Goal: Find specific fact: Find specific fact

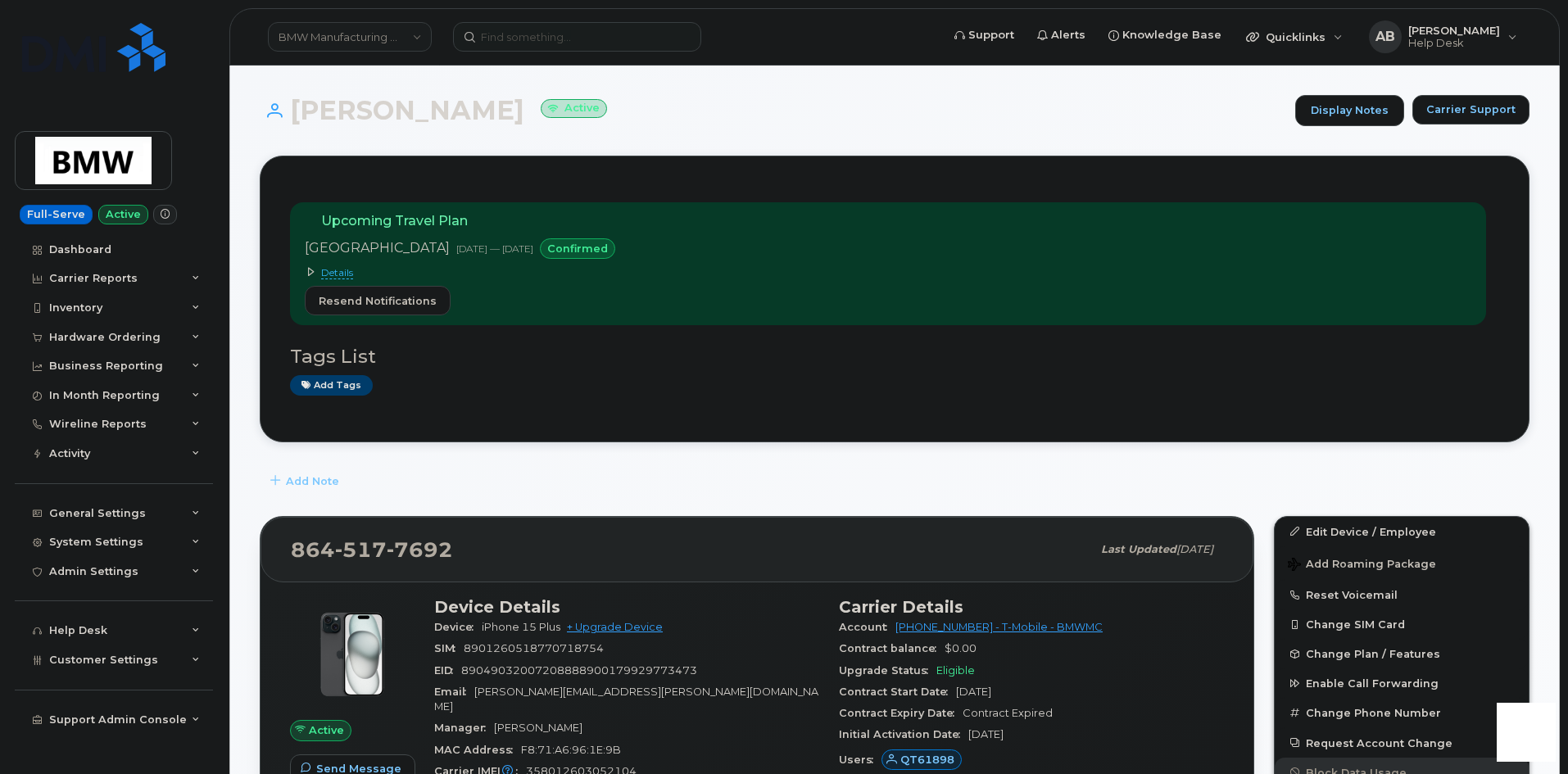
scroll to position [410, 0]
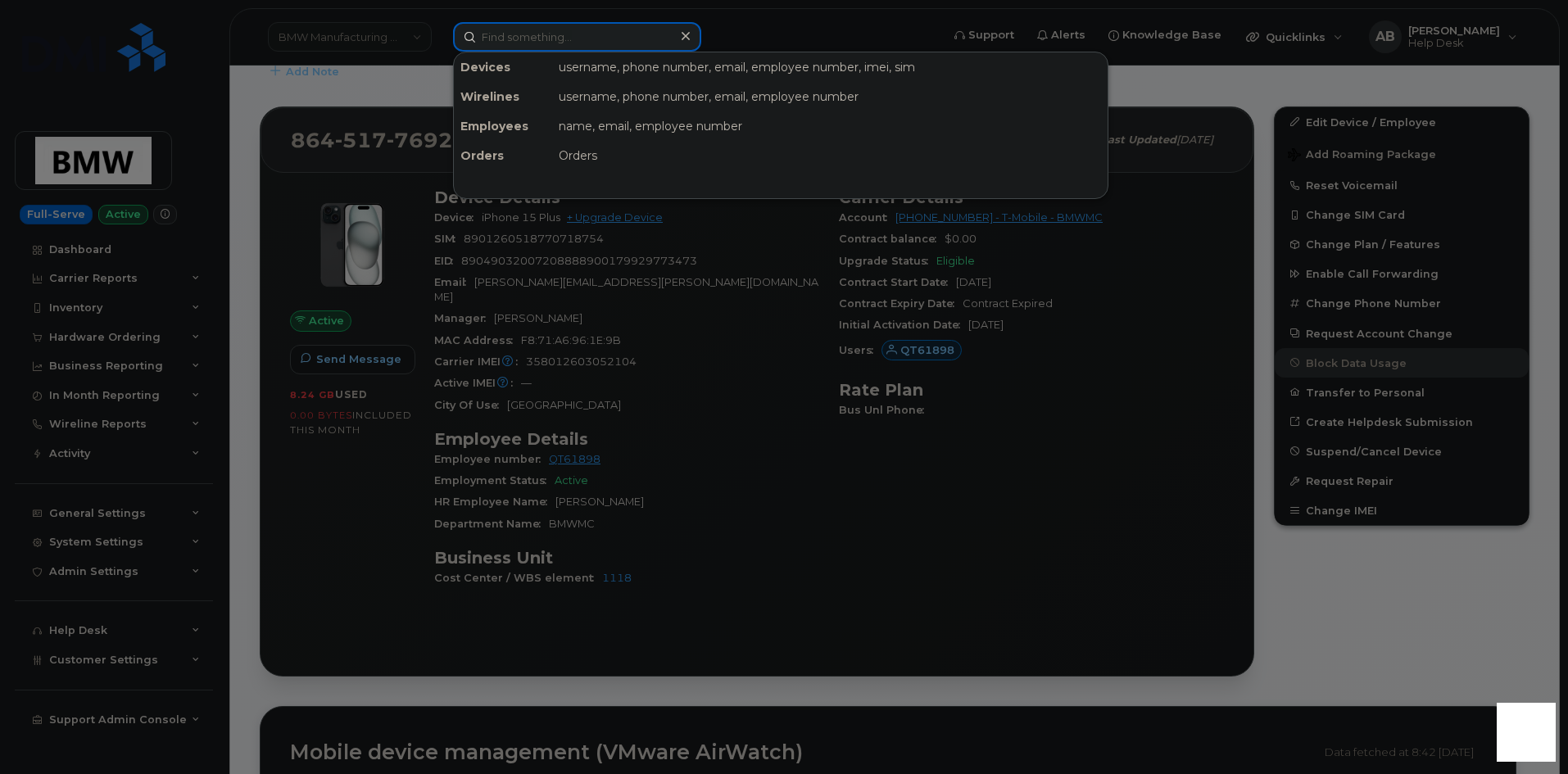
click at [616, 49] on input at bounding box center [577, 37] width 248 height 30
paste input "8645671359"
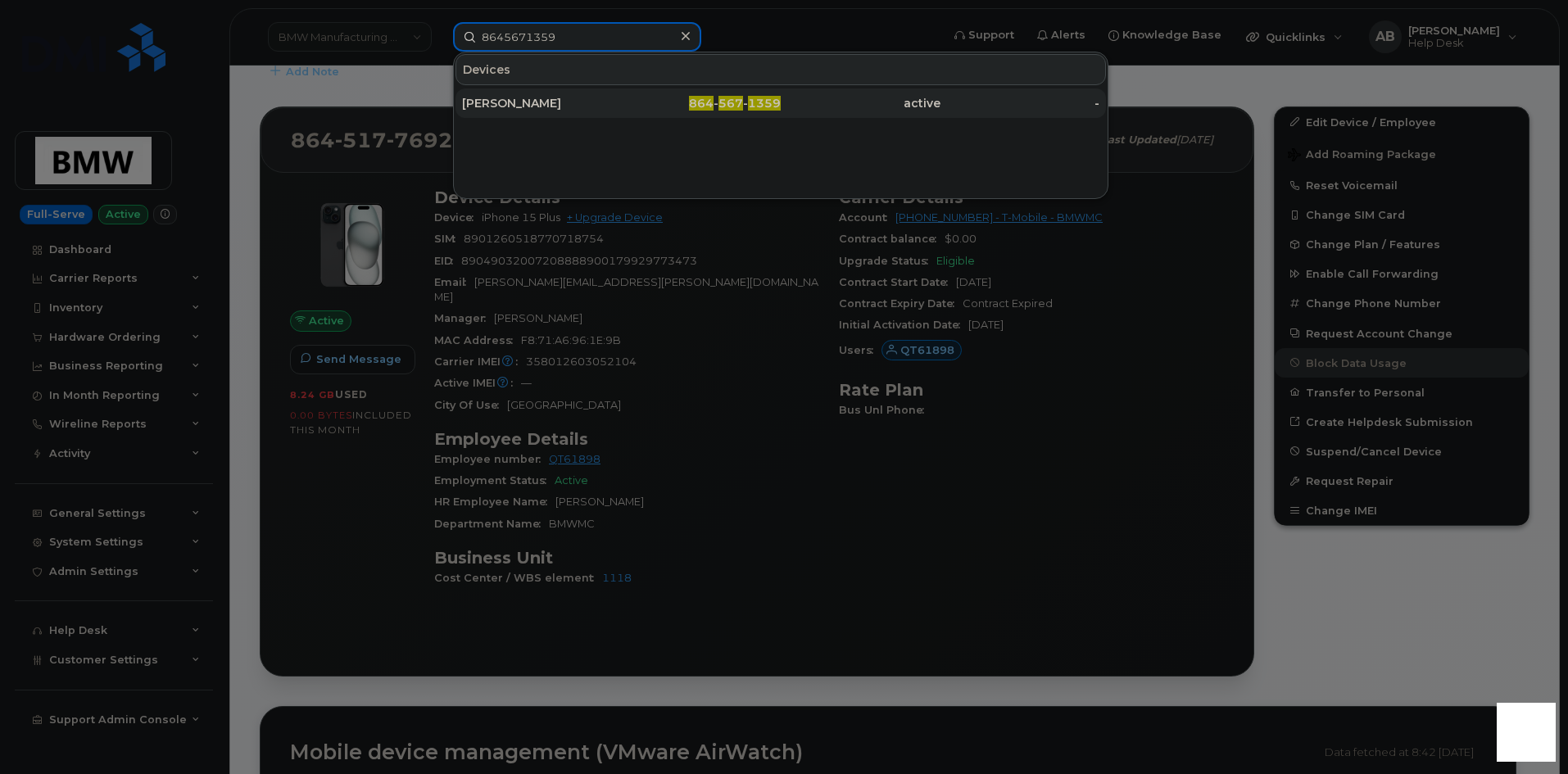
type input "8645671359"
click at [612, 105] on div "Angie Menegay" at bounding box center [541, 103] width 160 height 17
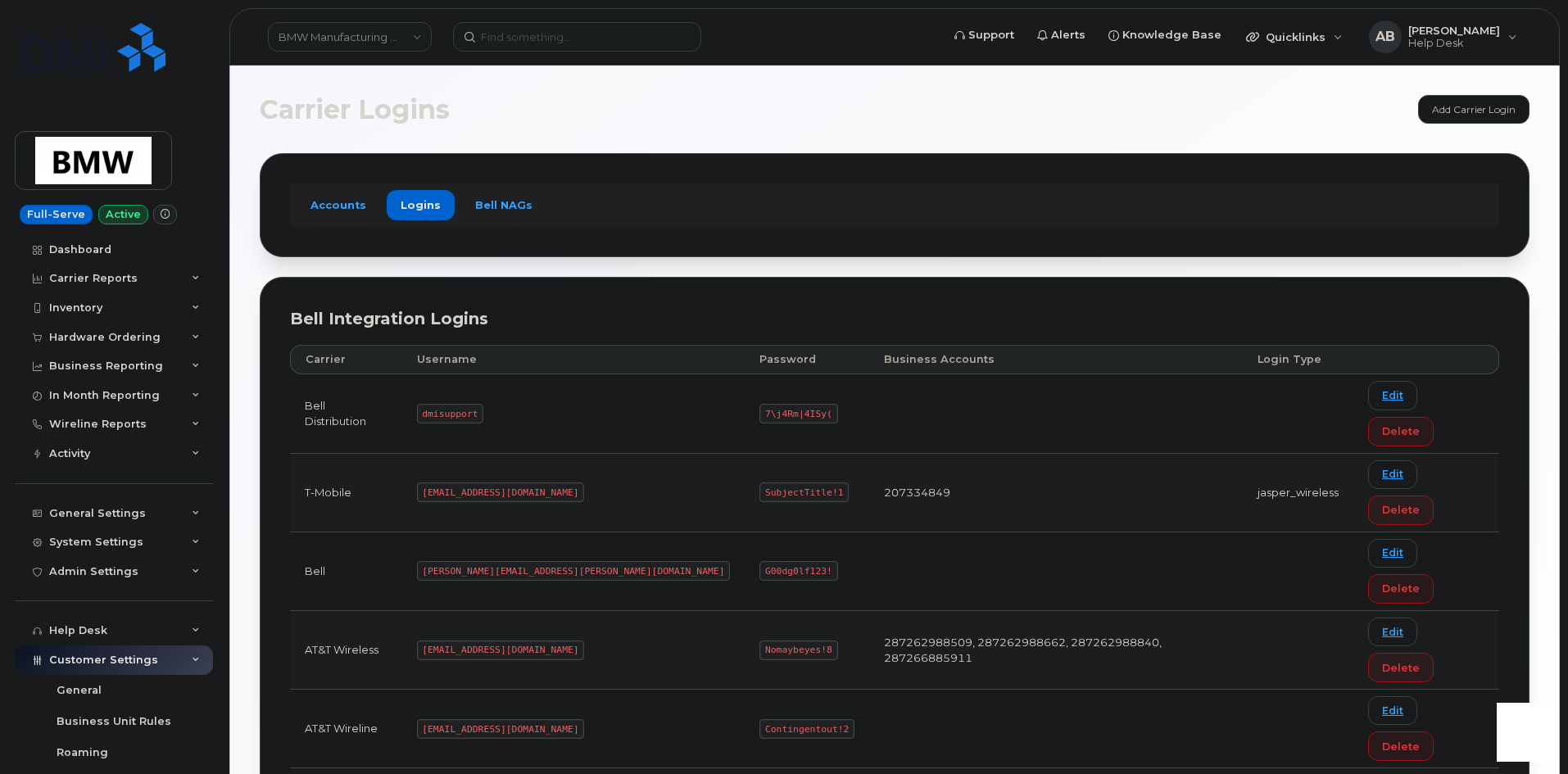
scroll to position [7, 0]
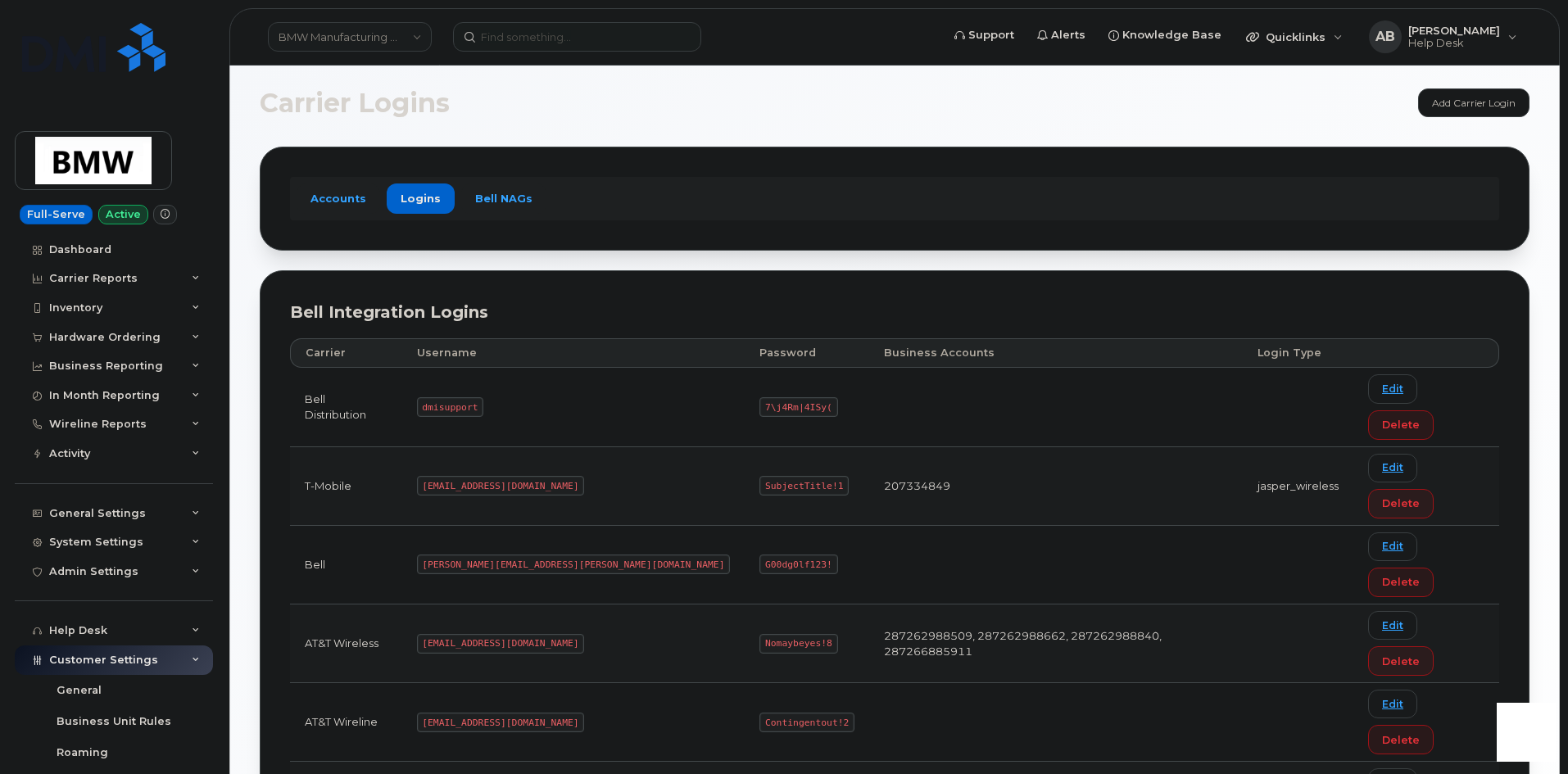
drag, startPoint x: 518, startPoint y: 696, endPoint x: 450, endPoint y: 692, distance: 68.1
copy code "MS-BMW@dminc.com"
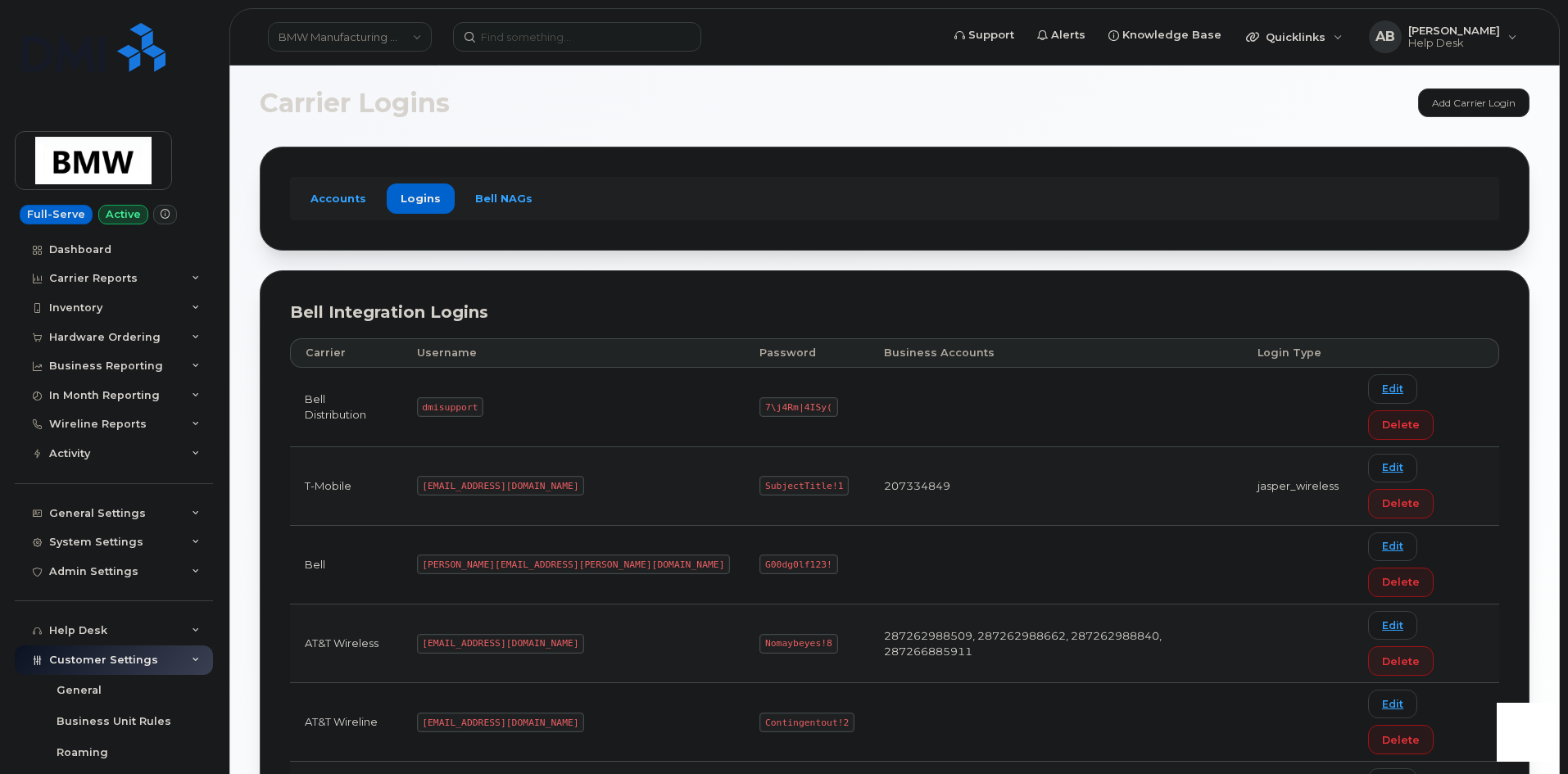
drag, startPoint x: 687, startPoint y: 690, endPoint x: 619, endPoint y: 692, distance: 68.0
copy code "SubjectTitle!1"
drag, startPoint x: 526, startPoint y: 691, endPoint x: 445, endPoint y: 689, distance: 81.0
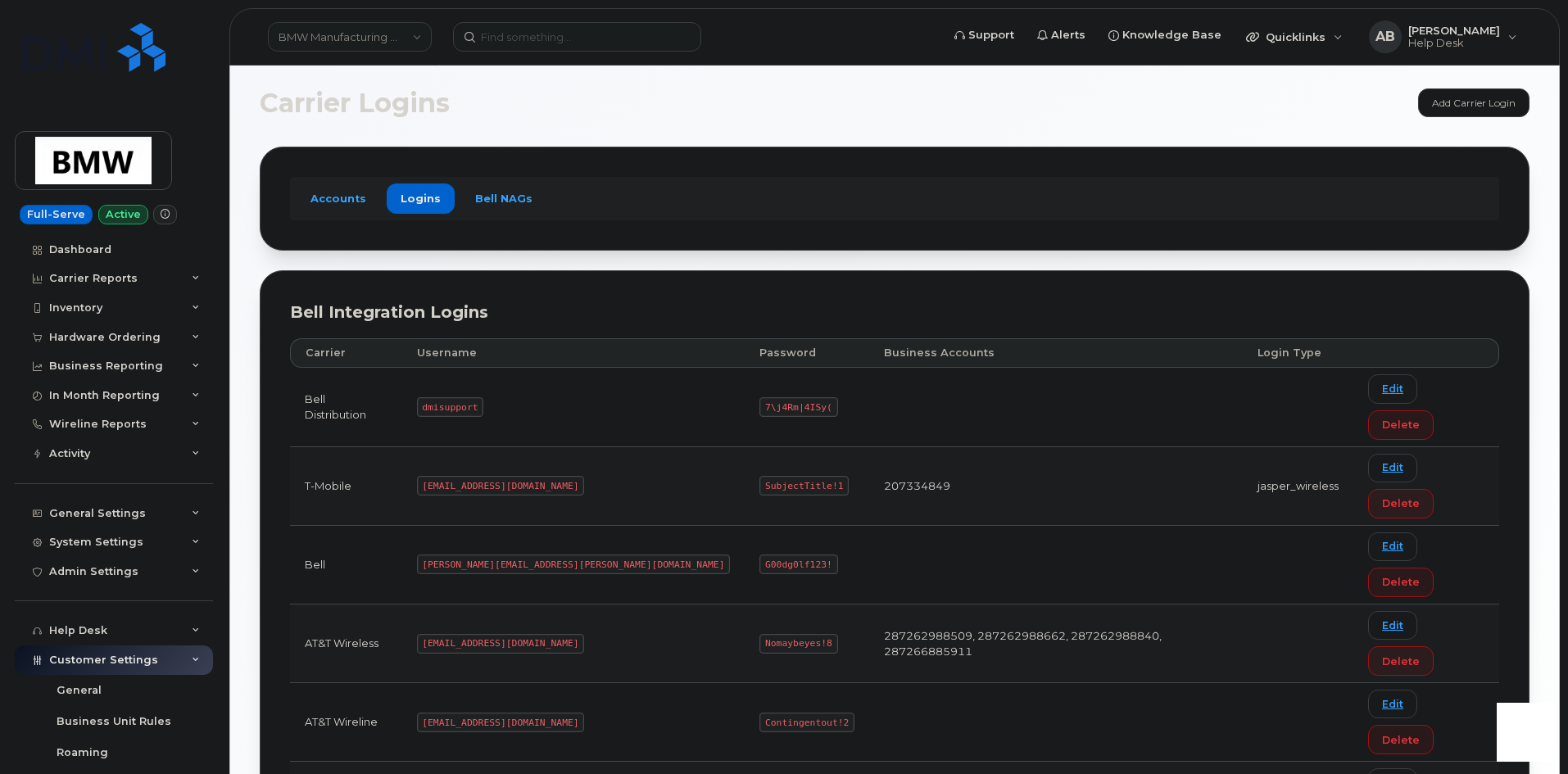
copy code "MS-BMW@dminc.com"
drag, startPoint x: 687, startPoint y: 691, endPoint x: 614, endPoint y: 689, distance: 73.0
copy code "SubjectTitle!1"
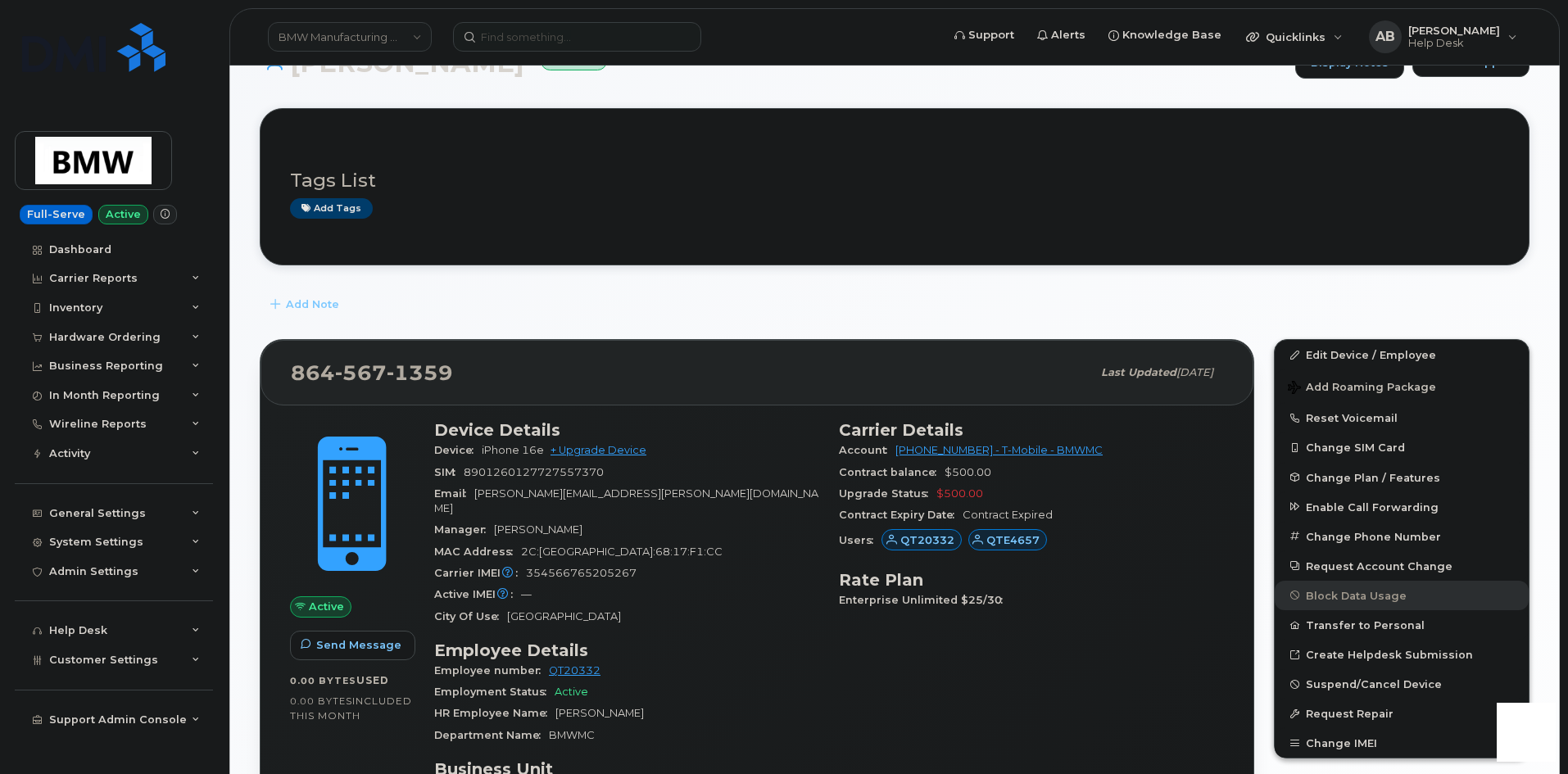
scroll to position [246, 0]
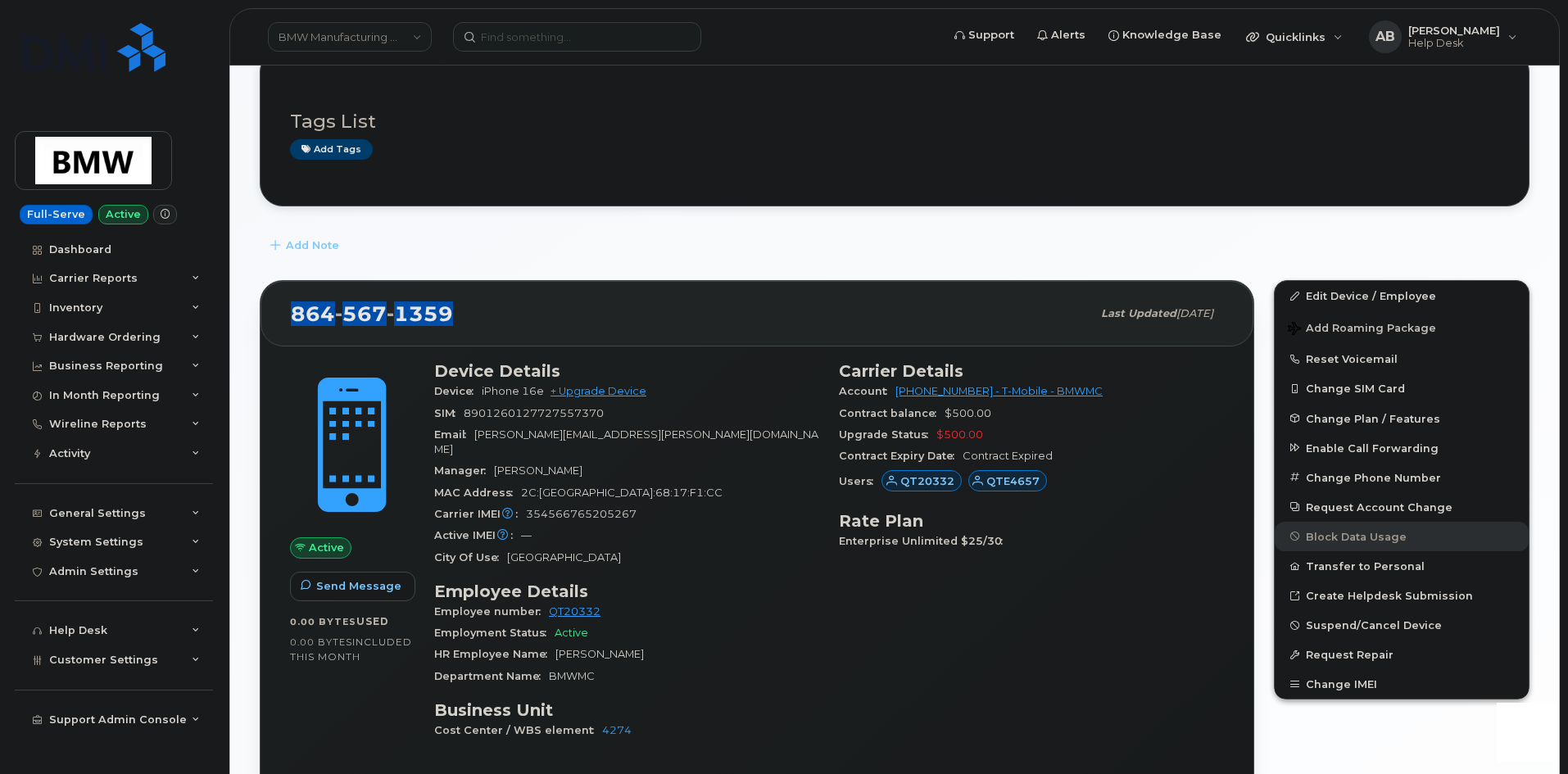
drag, startPoint x: 460, startPoint y: 315, endPoint x: 288, endPoint y: 311, distance: 172.0
click at [288, 311] on div "864 567 1359 Last updated Sep 30, 2025" at bounding box center [757, 313] width 993 height 65
copy span "864 567 1359"
click at [582, 508] on span "354566765205267" at bounding box center [580, 514] width 111 height 12
click at [580, 508] on span "354566765205267" at bounding box center [580, 514] width 111 height 12
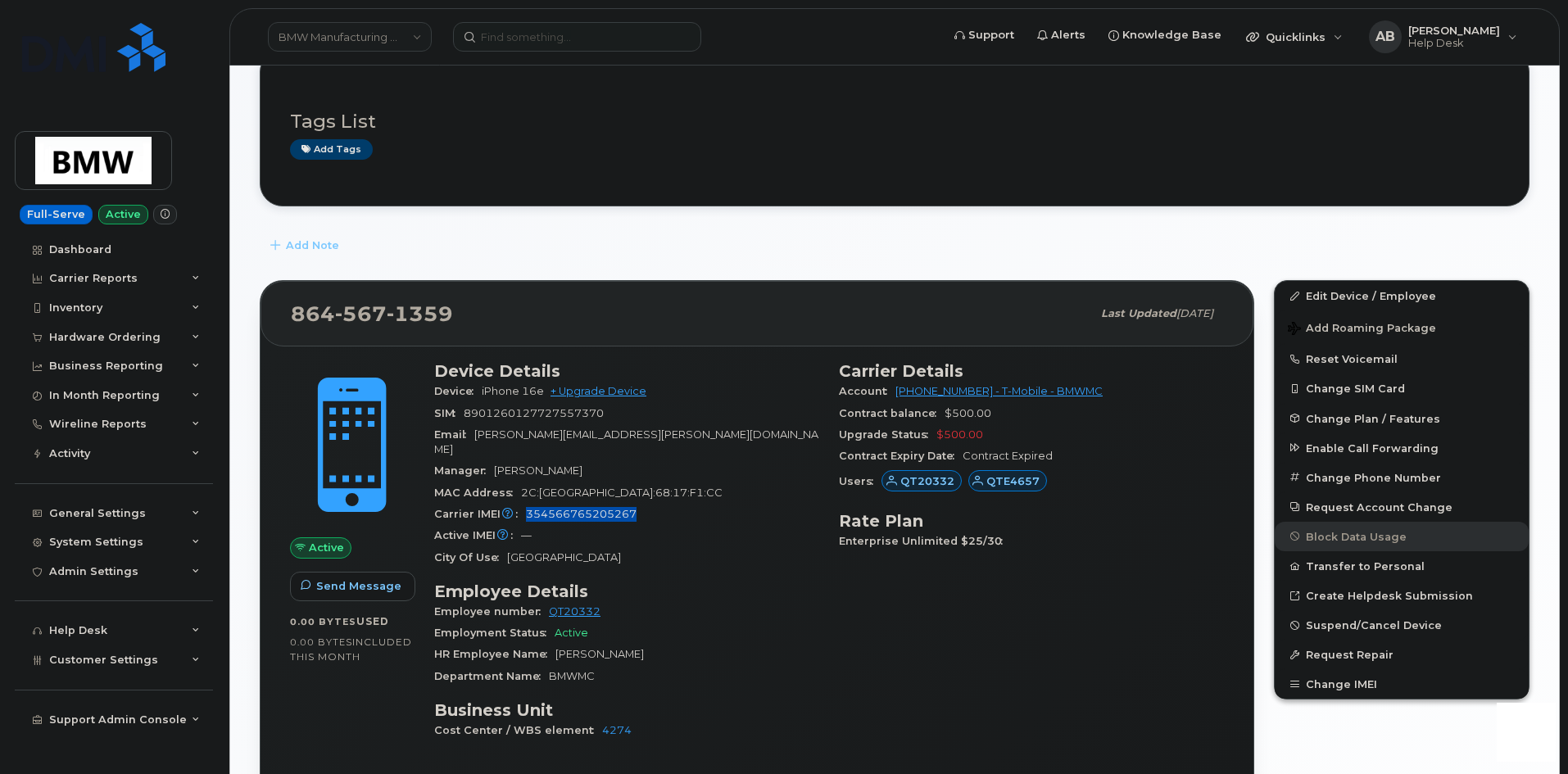
copy span "354566765205267"
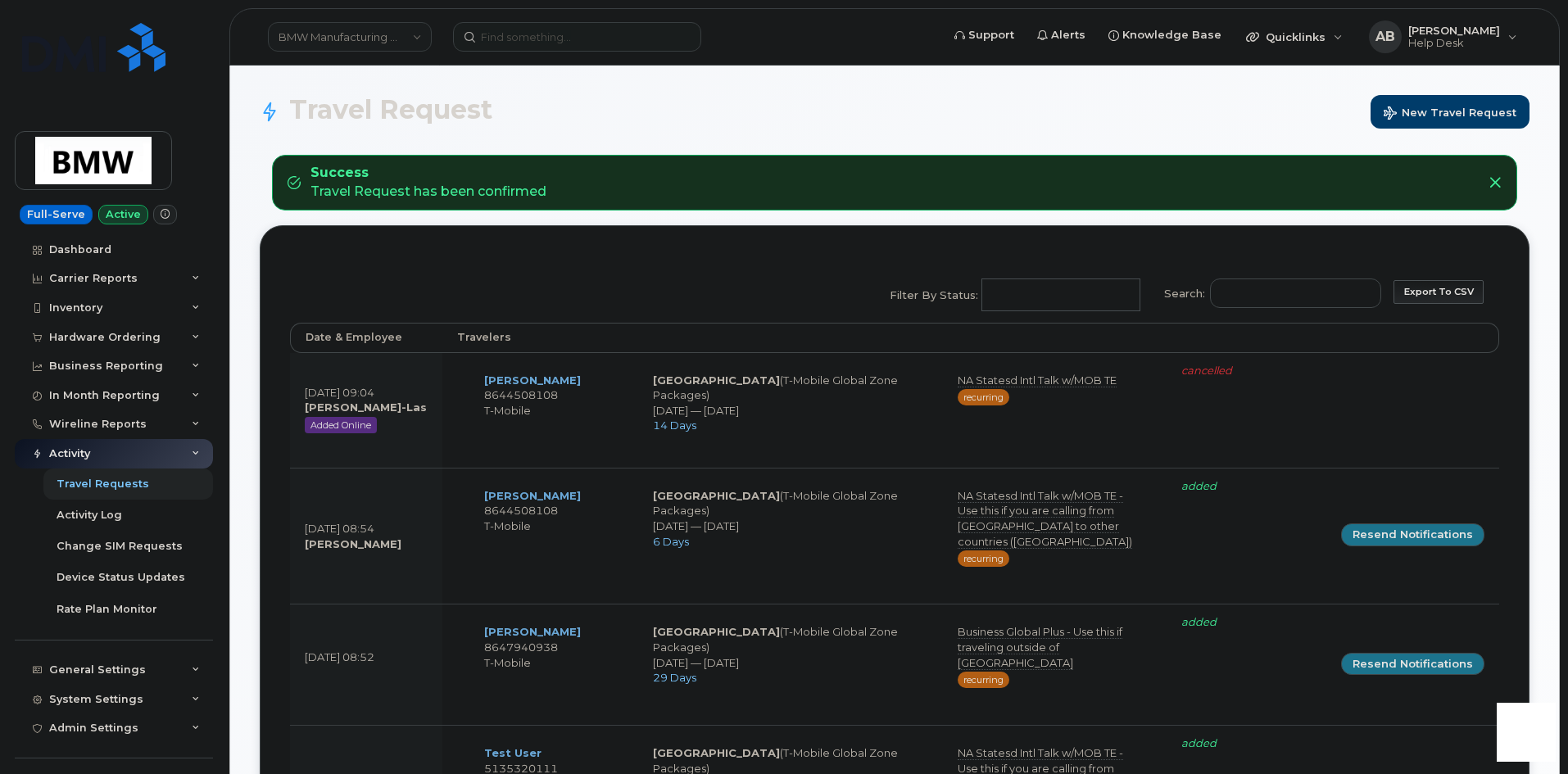
select select
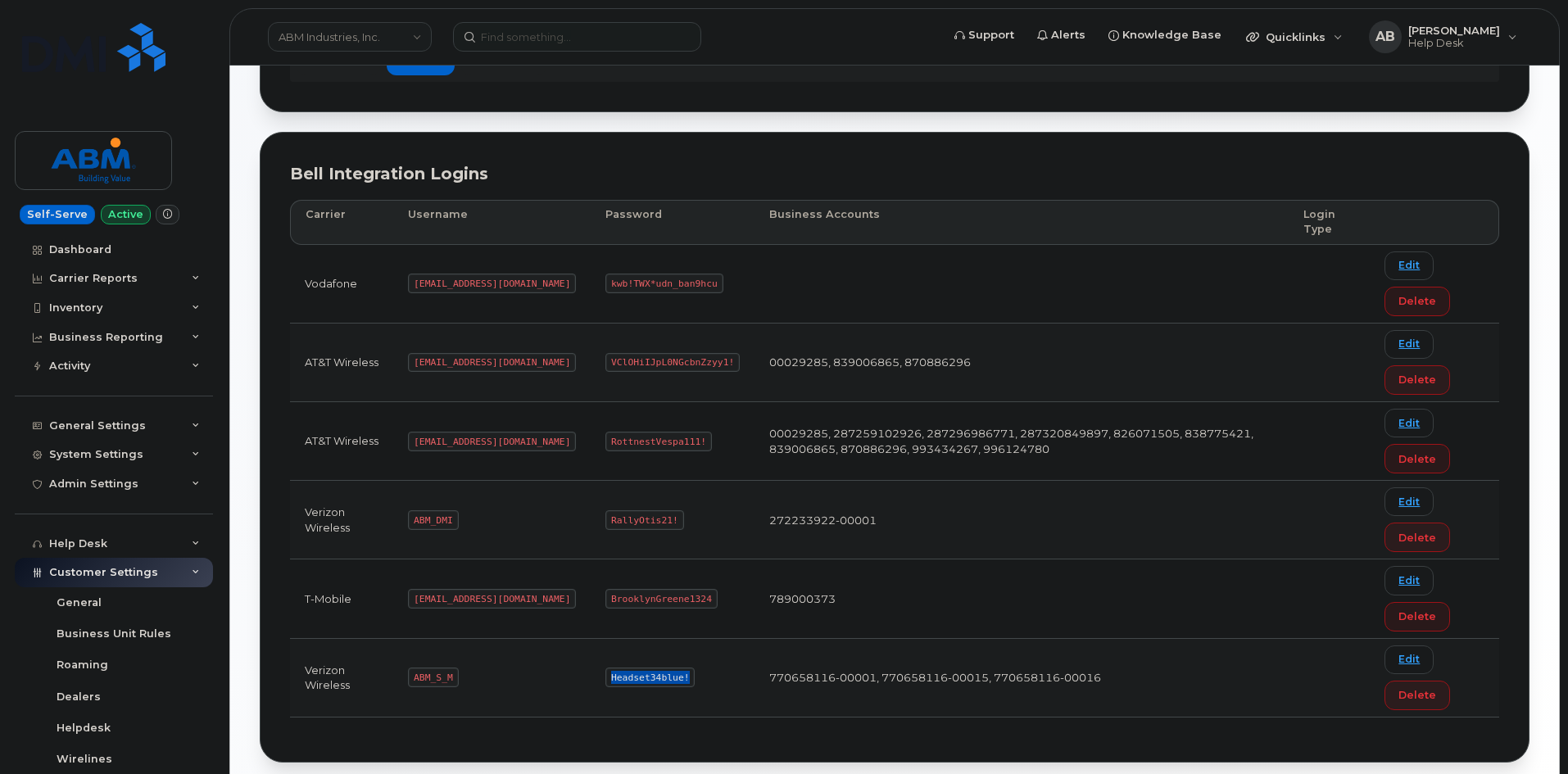
scroll to position [194, 0]
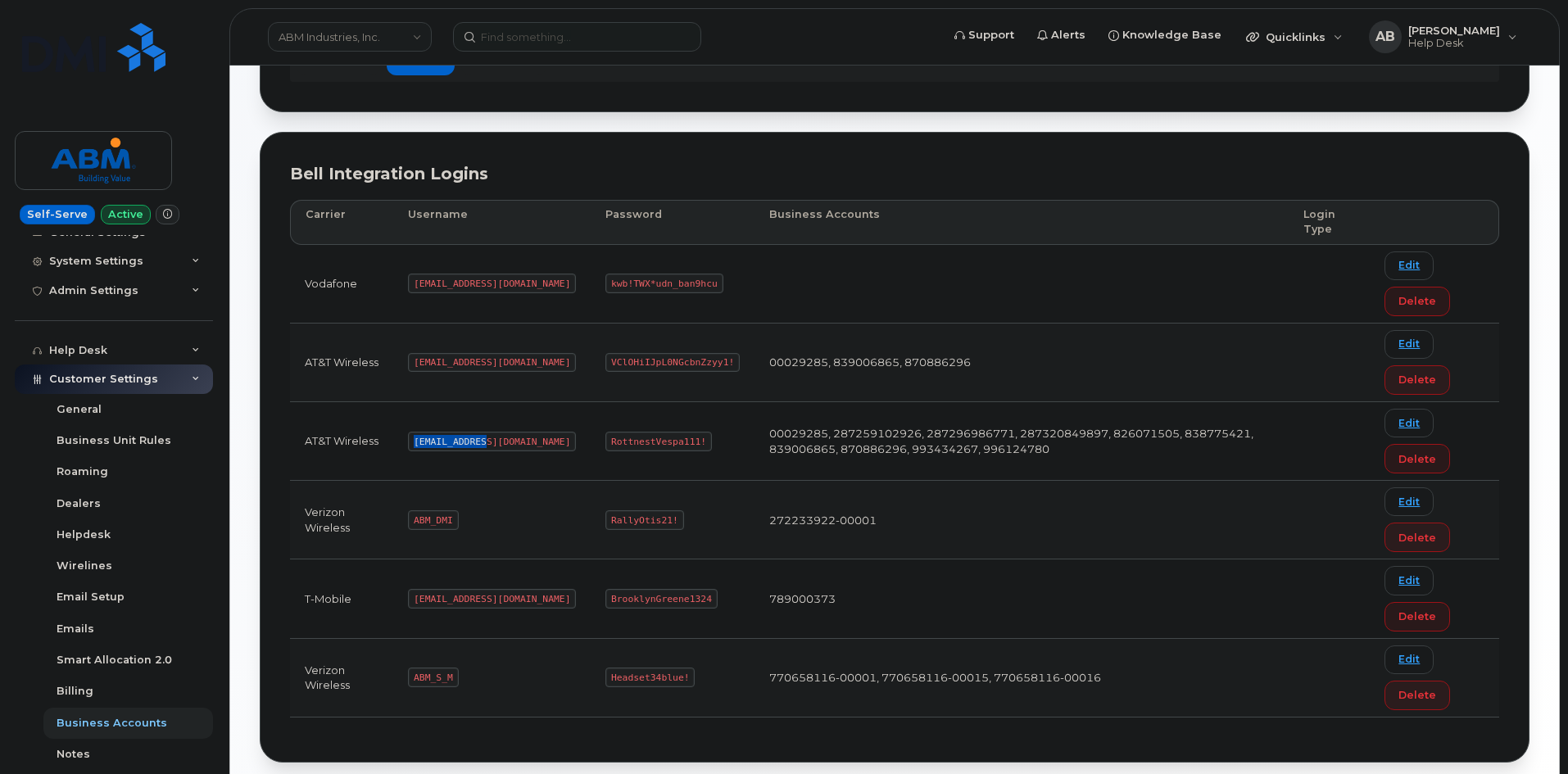
drag, startPoint x: 483, startPoint y: 442, endPoint x: 406, endPoint y: 444, distance: 77.0
click at [406, 444] on td "abm@dminc.com" at bounding box center [492, 442] width 198 height 78
copy code "abm@dminc.com"
drag, startPoint x: 640, startPoint y: 444, endPoint x: 545, endPoint y: 438, distance: 95.2
click at [591, 438] on td "RottnestVespa111!" at bounding box center [673, 442] width 164 height 78
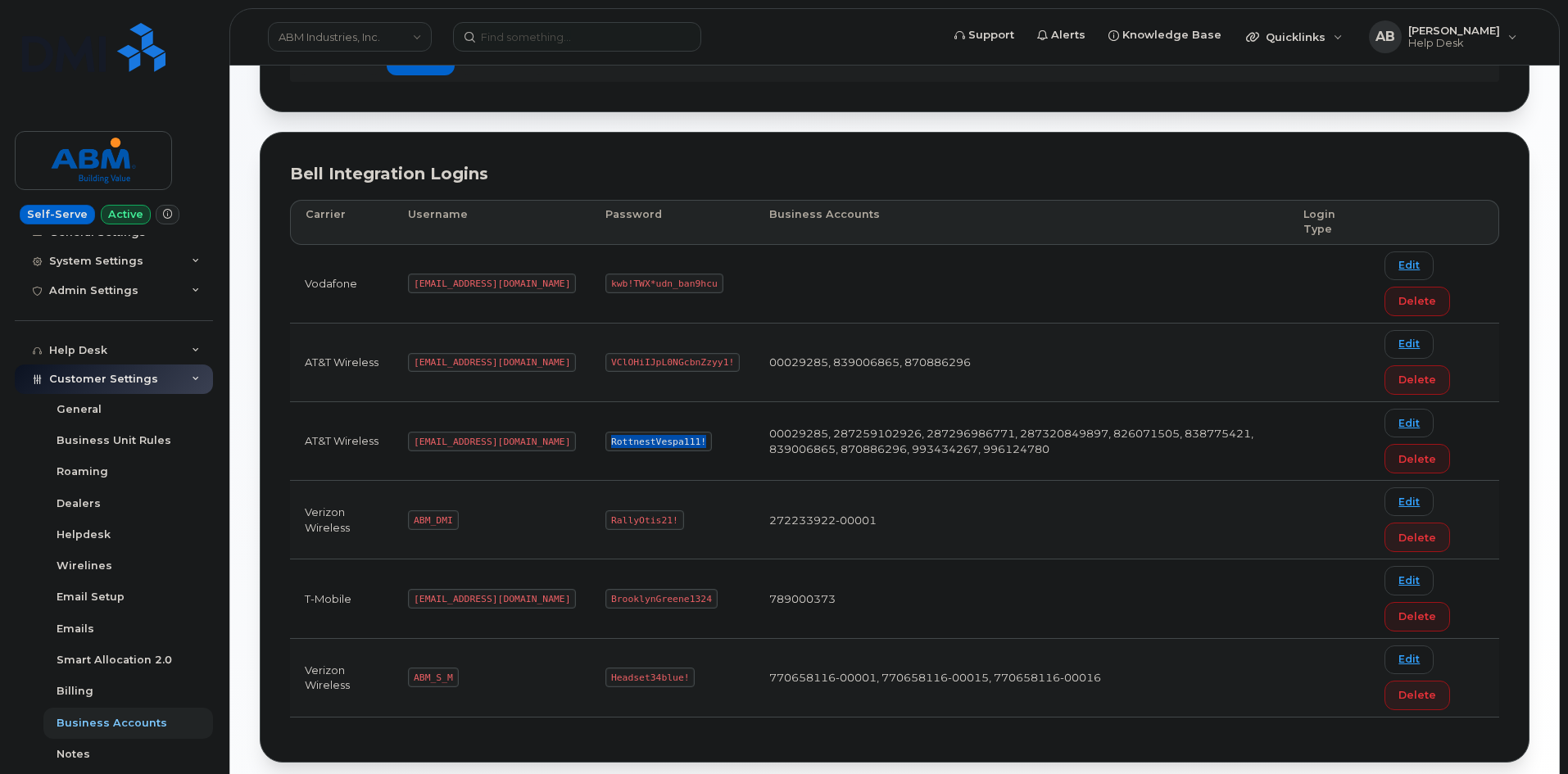
copy code "RottnestVespa111!"
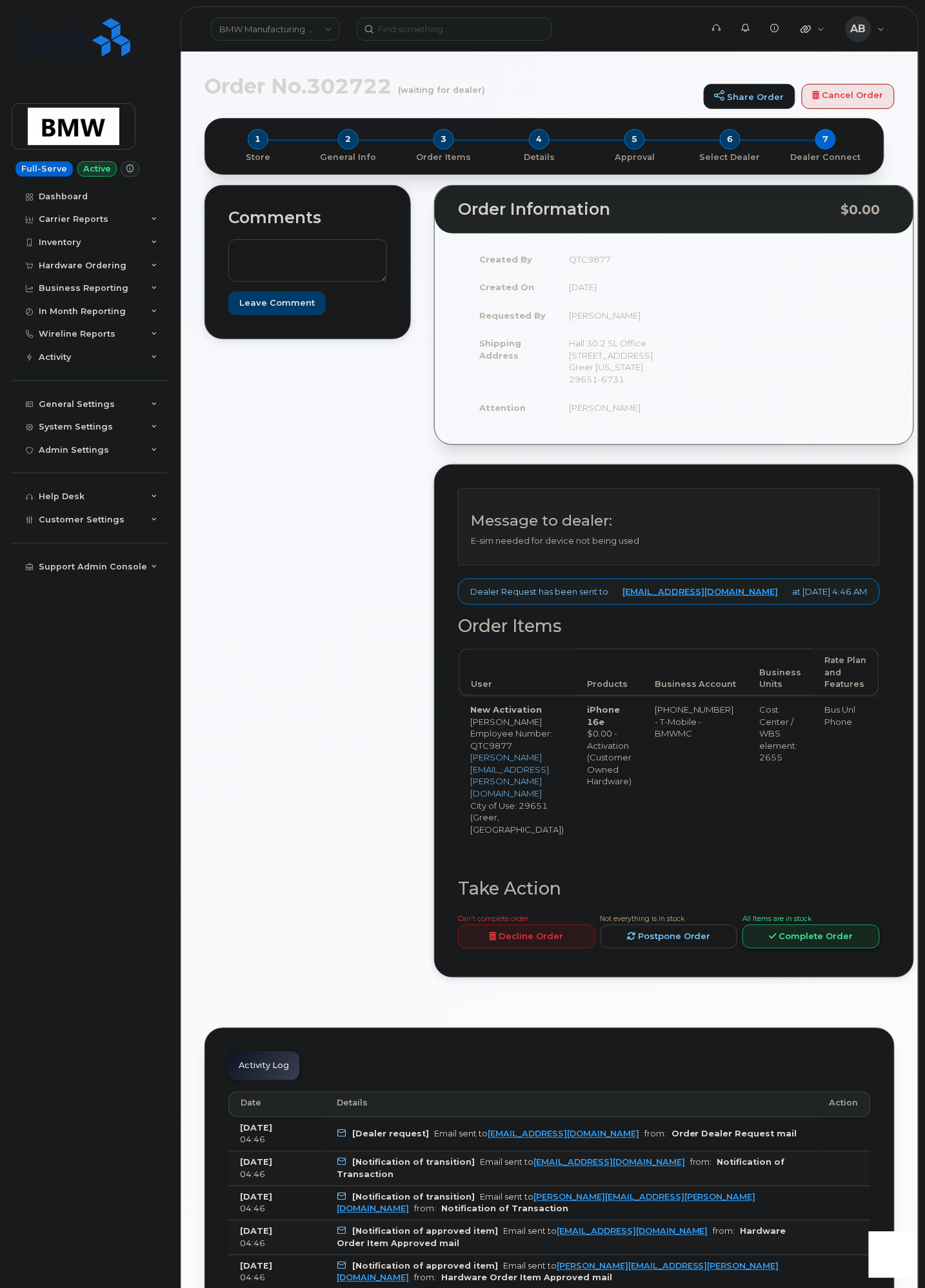
click at [692, 929] on link "Complete Order" at bounding box center [811, 937] width 137 height 24
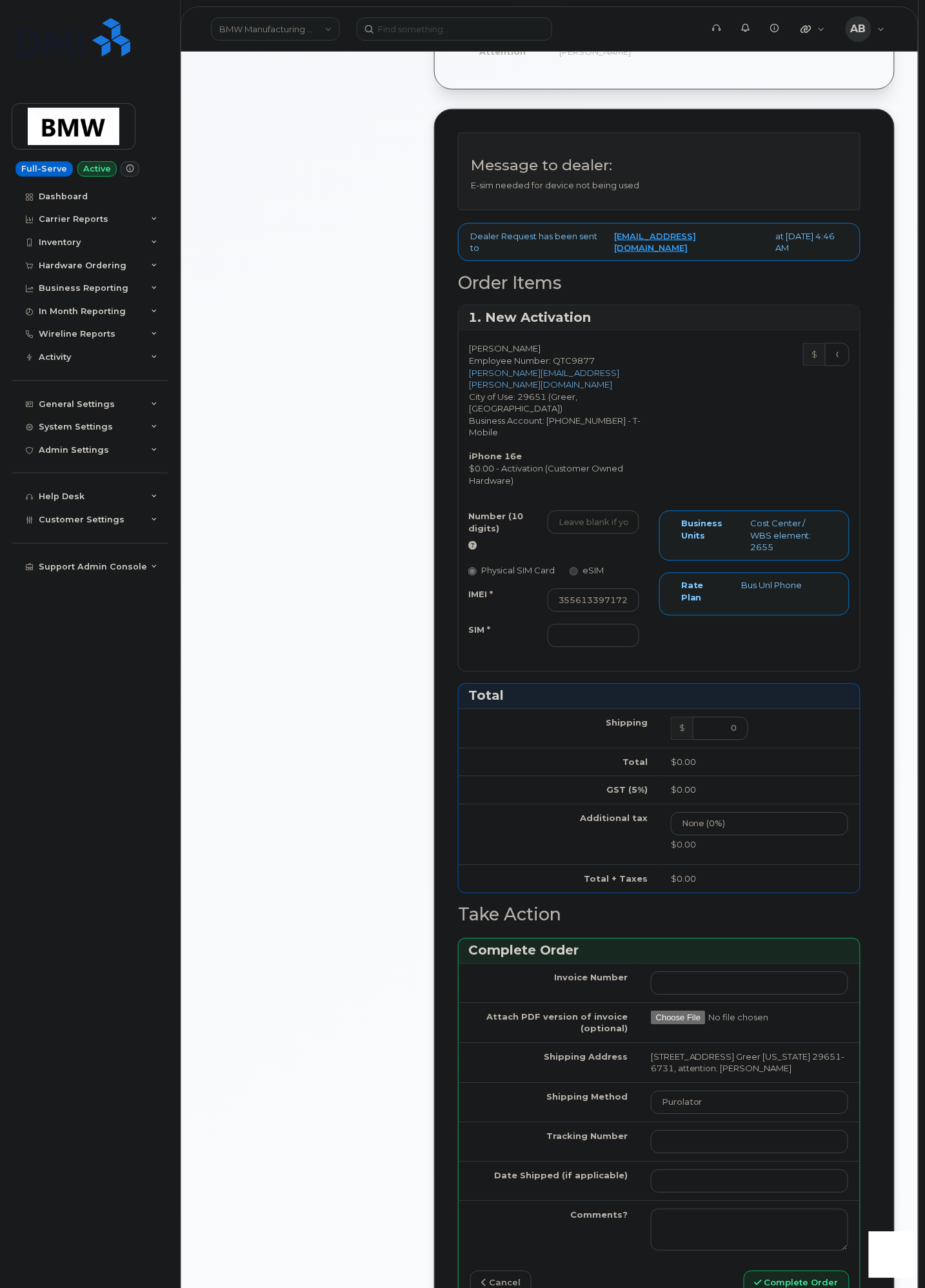
scroll to position [344, 0]
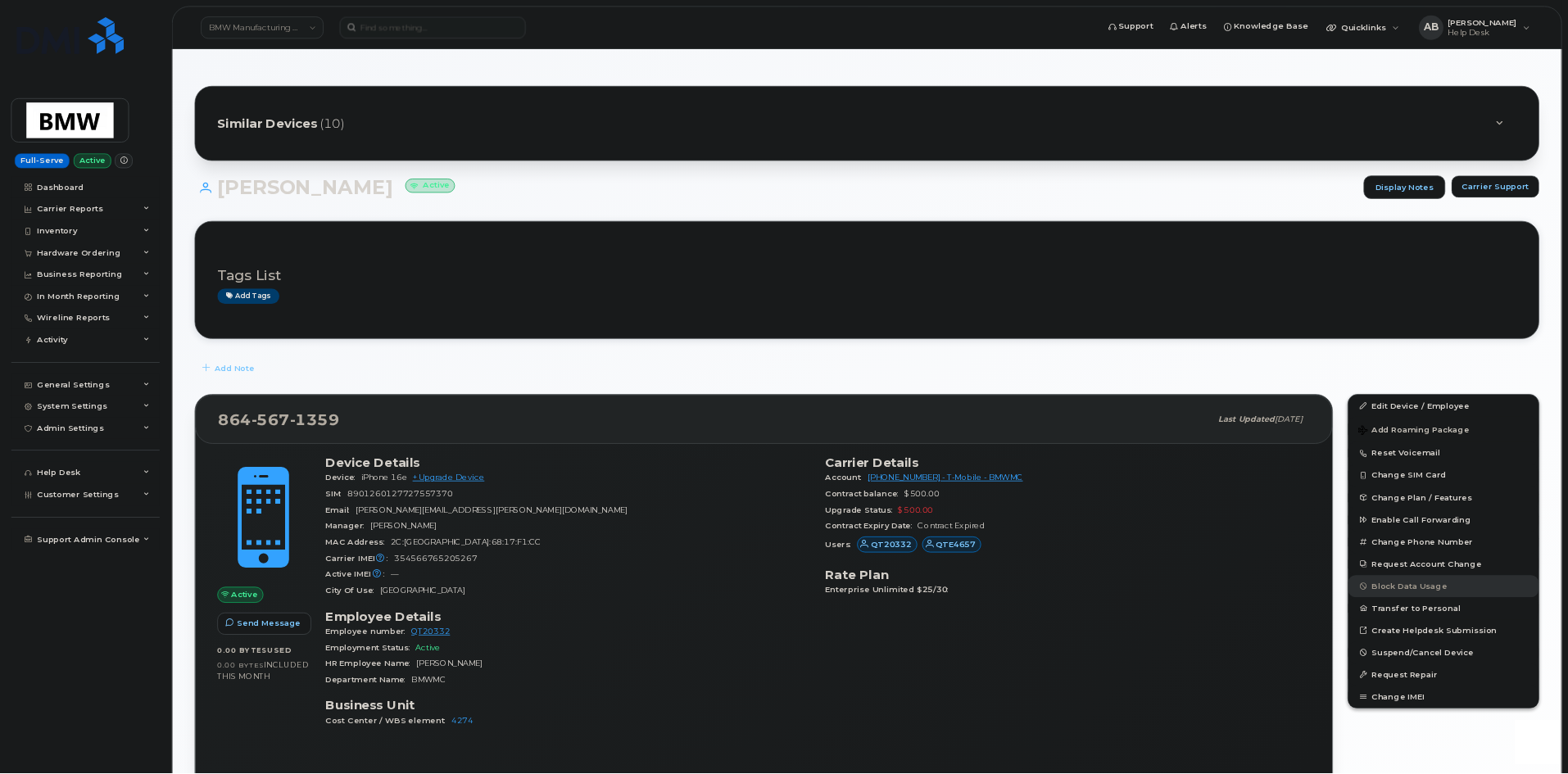
scroll to position [246, 0]
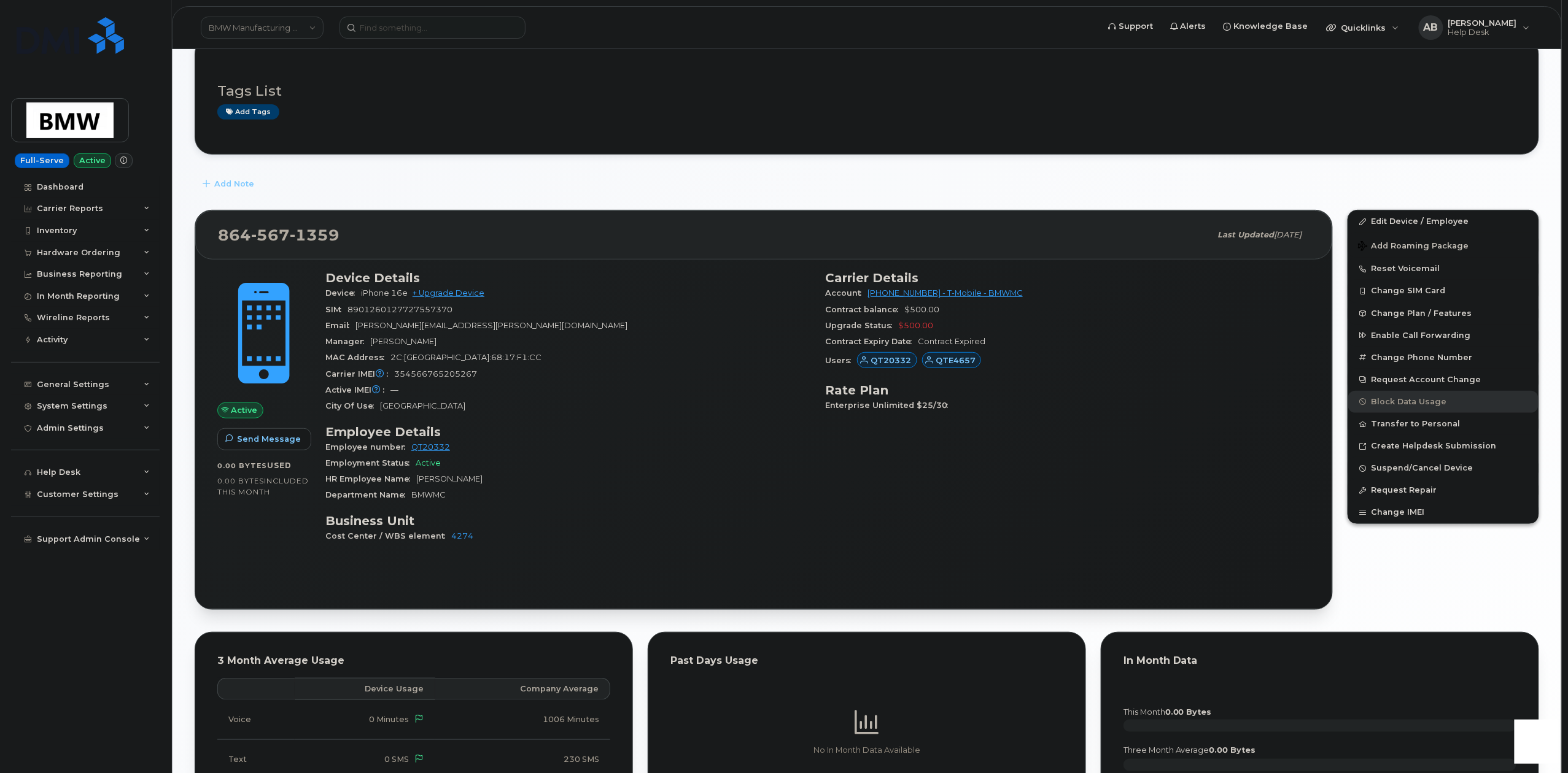
click at [453, 14] on header "BMW Manufacturing Co LLC Support Alerts Knowledge Base Quicklinks Suspend / Can…" at bounding box center [867, 27] width 1390 height 43
click at [453, 23] on input at bounding box center [432, 27] width 186 height 22
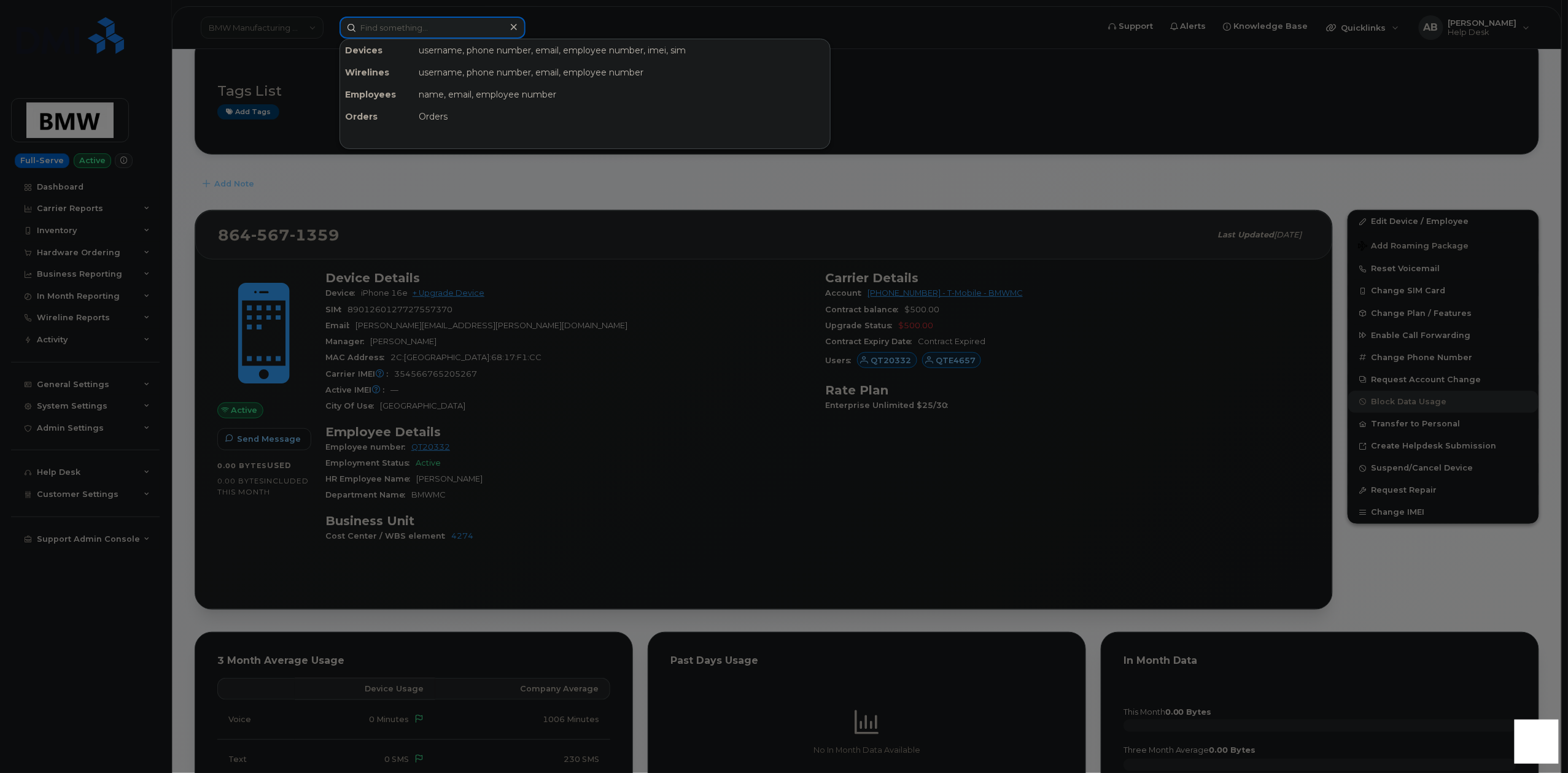
paste input "415.530.9451"
type input "415.530.9451"
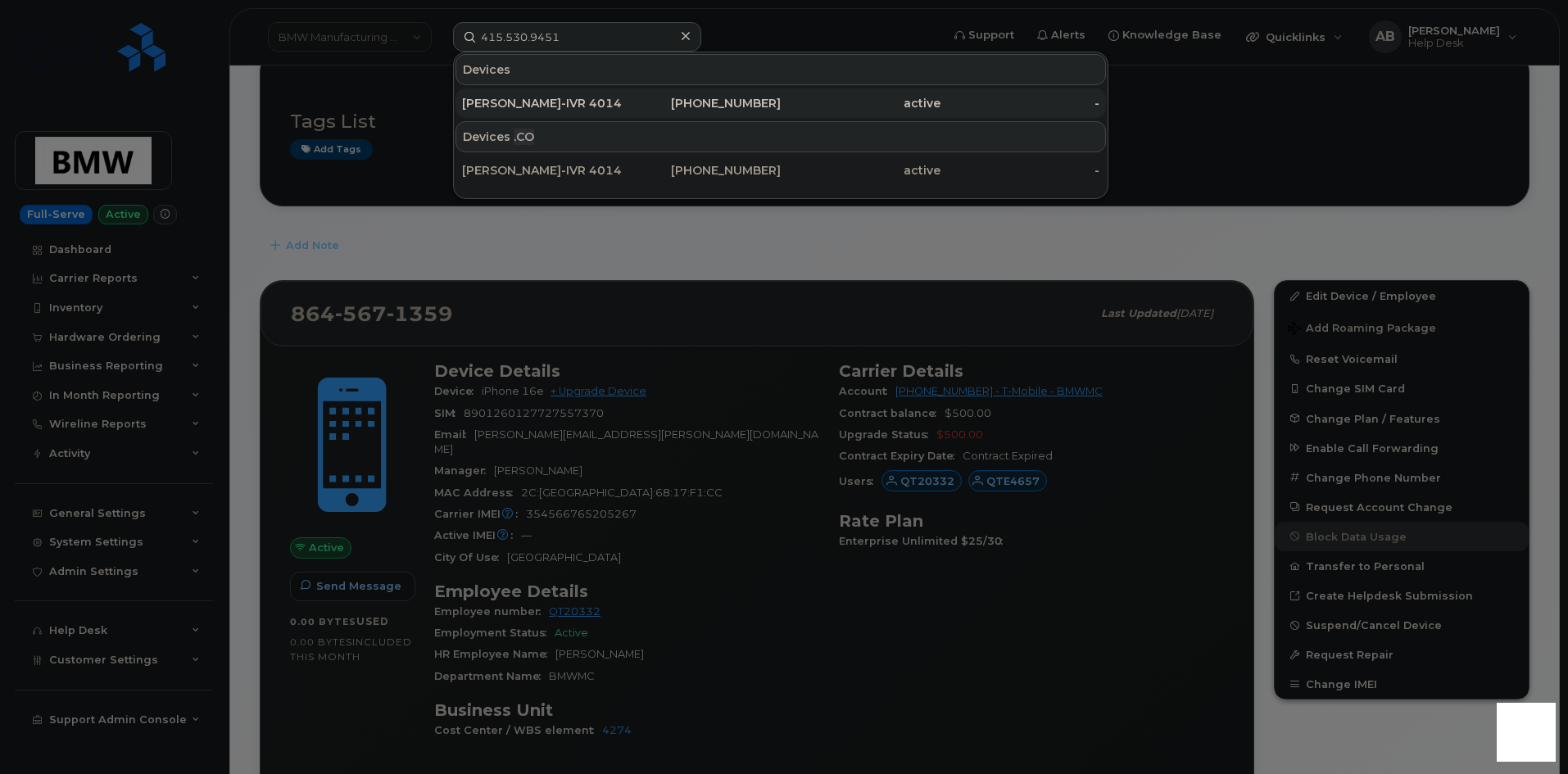
click at [559, 105] on div "JOSE VALENCIA-IVR 401400" at bounding box center [541, 103] width 160 height 17
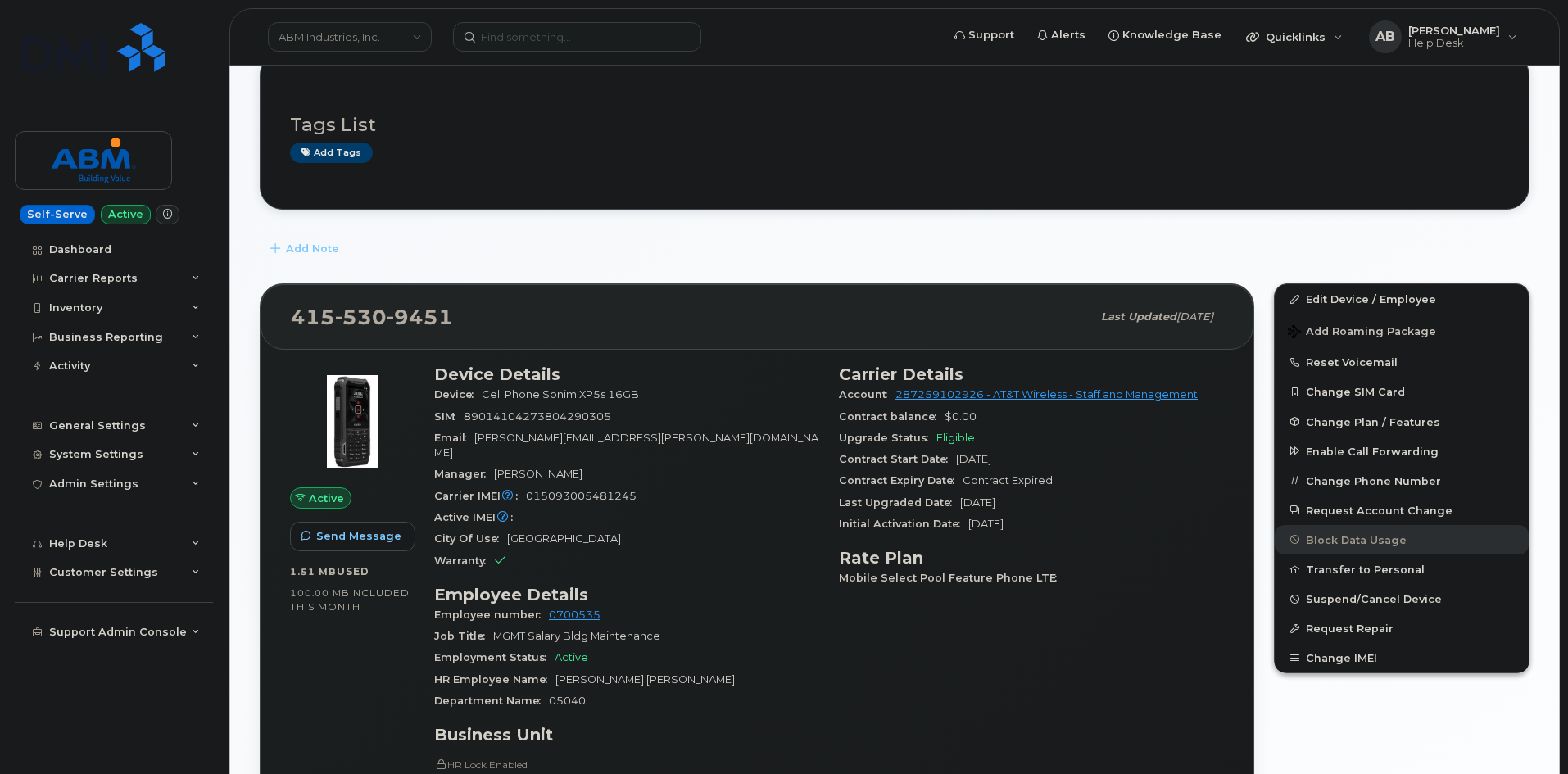
scroll to position [246, 0]
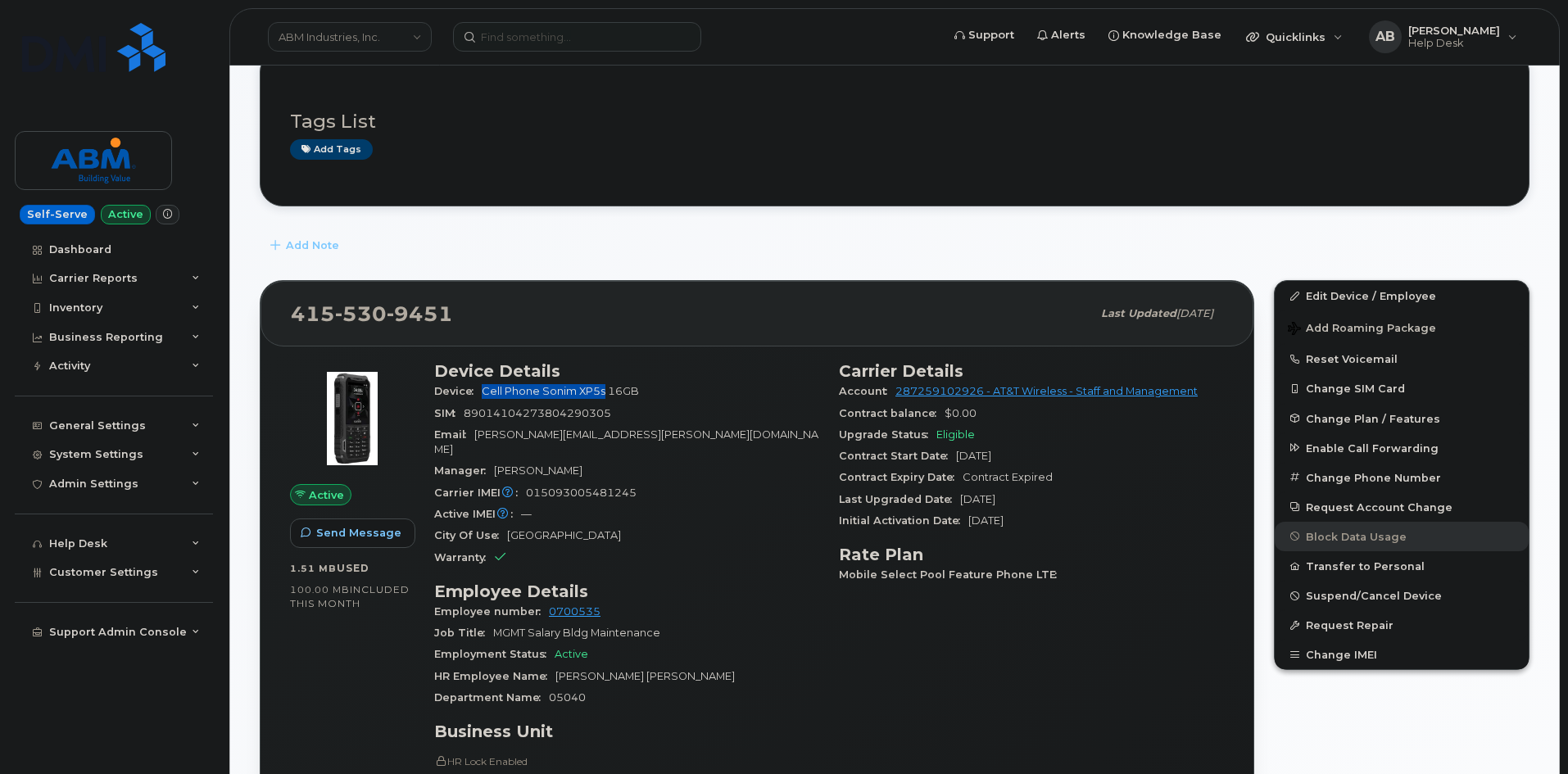
drag, startPoint x: 606, startPoint y: 391, endPoint x: 485, endPoint y: 395, distance: 121.1
click at [485, 395] on span "Cell Phone Sonim XP5s 16GB" at bounding box center [560, 391] width 157 height 12
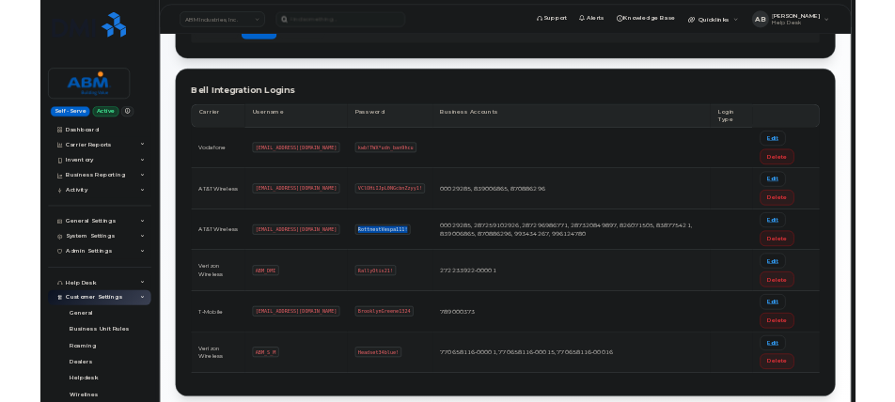
scroll to position [222, 0]
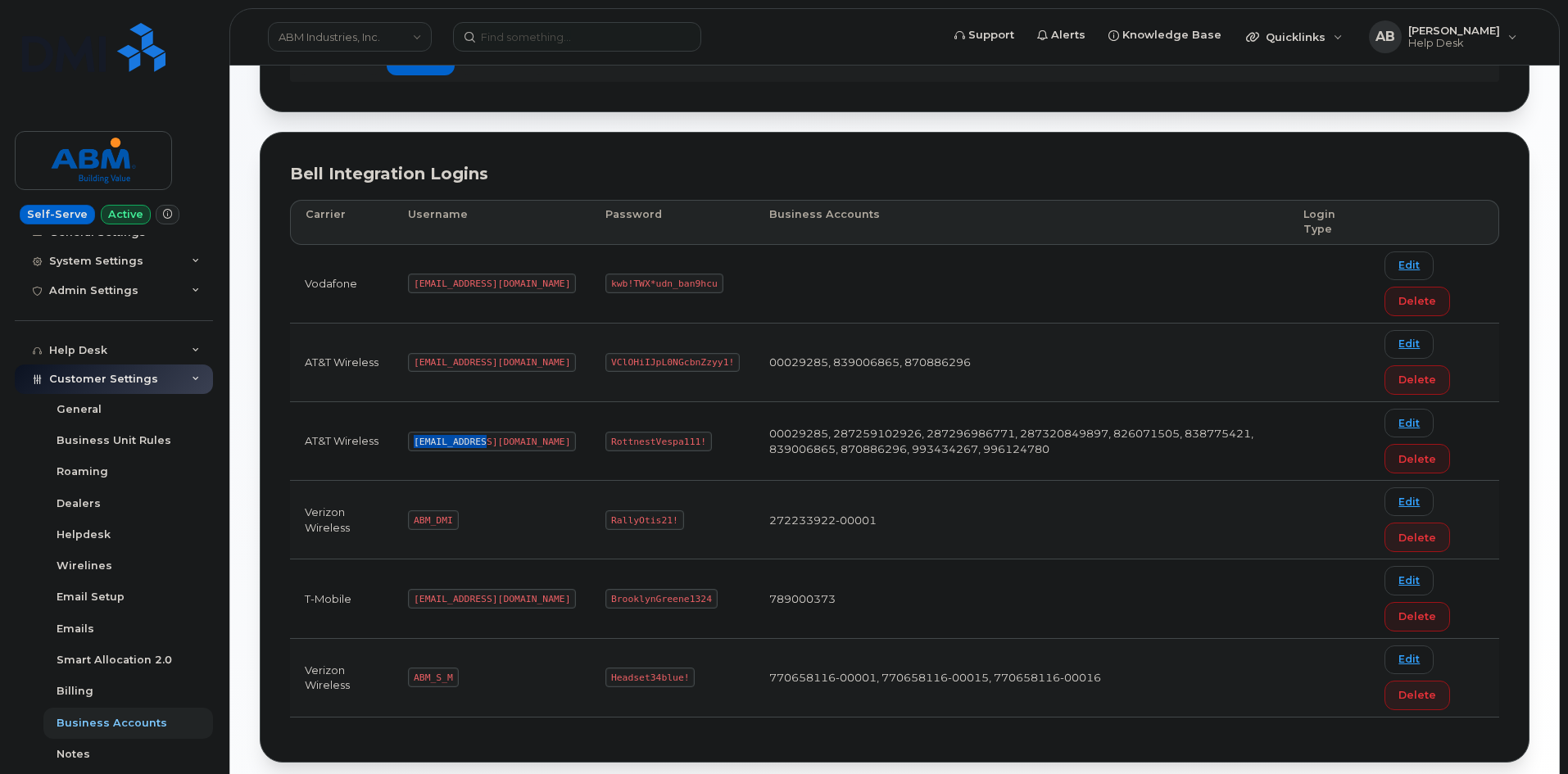
drag, startPoint x: 463, startPoint y: 440, endPoint x: 415, endPoint y: 438, distance: 48.0
click at [415, 438] on code "[EMAIL_ADDRESS][DOMAIN_NAME]" at bounding box center [492, 441] width 168 height 20
copy code "[EMAIL_ADDRESS][DOMAIN_NAME]"
drag, startPoint x: 641, startPoint y: 441, endPoint x: 549, endPoint y: 437, distance: 92.1
click at [606, 437] on code "RottnestVespa111!" at bounding box center [659, 441] width 106 height 20
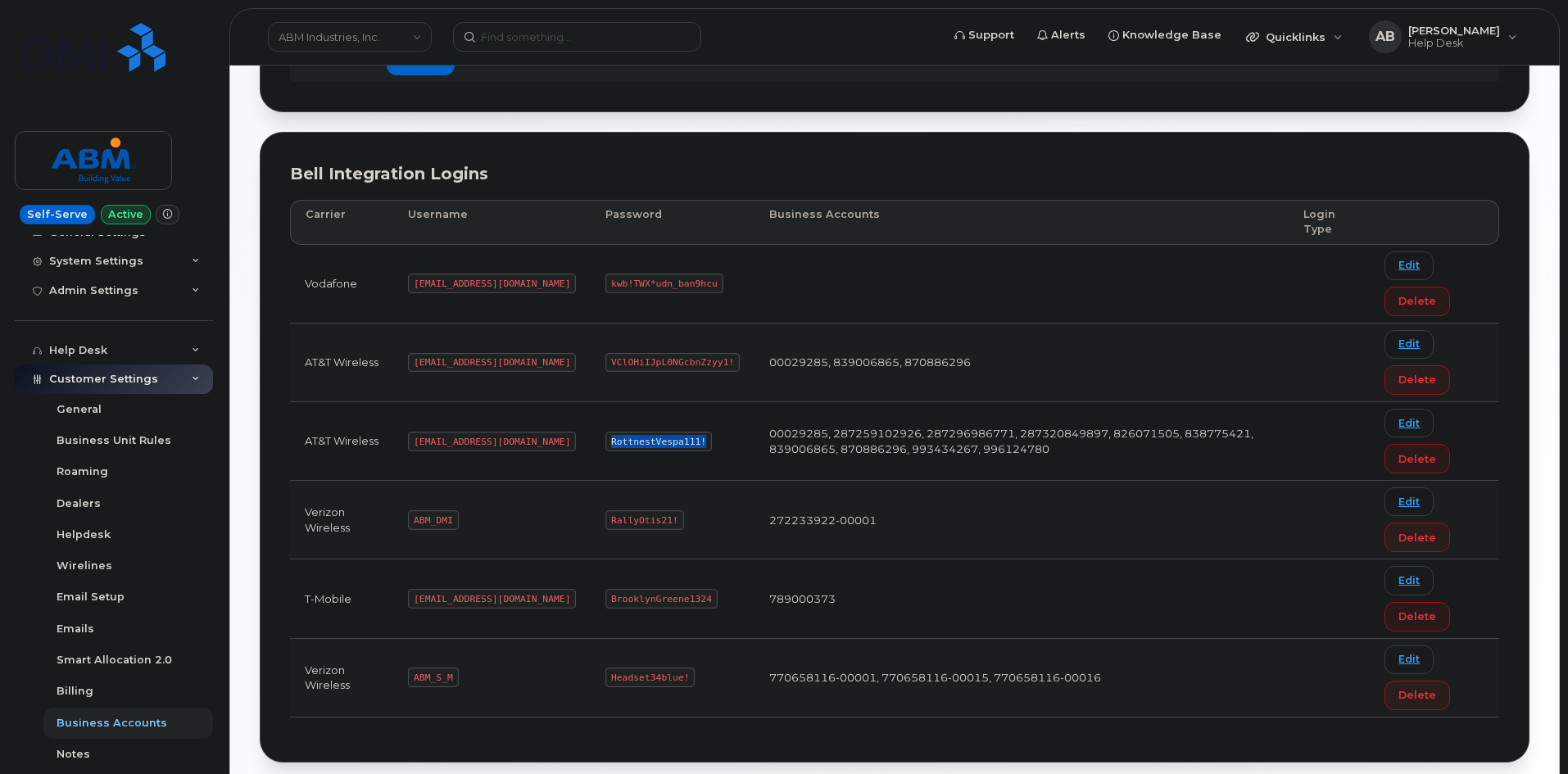
copy code "RottnestVespa111!"
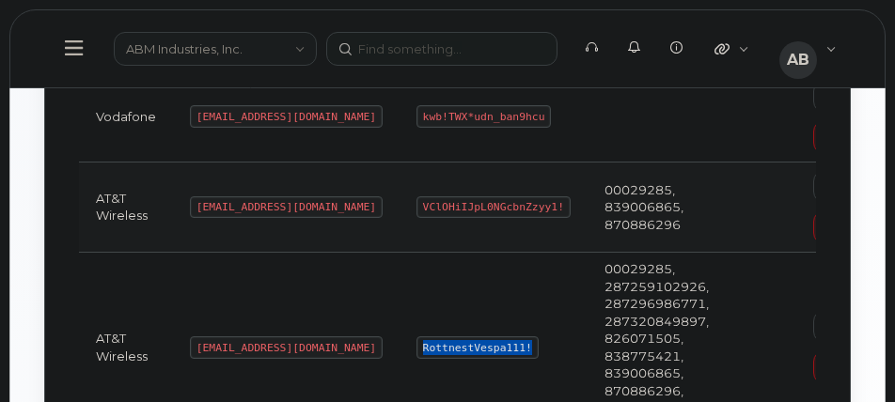
scroll to position [448, 0]
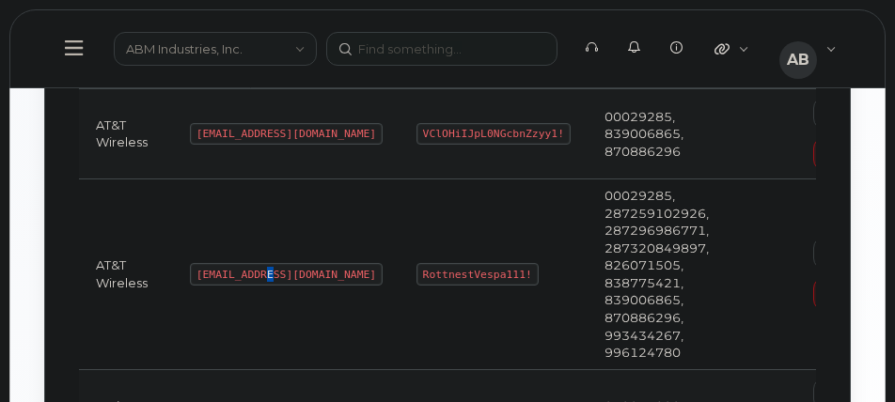
click at [260, 271] on code "[EMAIL_ADDRESS][DOMAIN_NAME]" at bounding box center [286, 274] width 193 height 23
click at [265, 272] on code "[EMAIL_ADDRESS][DOMAIN_NAME]" at bounding box center [286, 274] width 193 height 23
drag, startPoint x: 268, startPoint y: 268, endPoint x: 197, endPoint y: 267, distance: 70.5
click at [197, 267] on code "[EMAIL_ADDRESS][DOMAIN_NAME]" at bounding box center [286, 274] width 193 height 23
copy code "[EMAIL_ADDRESS][DOMAIN_NAME]"
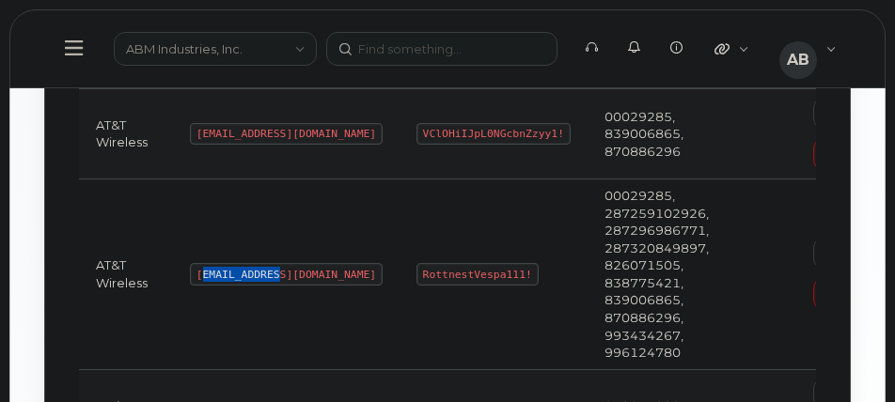
click at [257, 284] on code "[EMAIL_ADDRESS][DOMAIN_NAME]" at bounding box center [286, 274] width 193 height 23
click at [265, 271] on code "[EMAIL_ADDRESS][DOMAIN_NAME]" at bounding box center [286, 274] width 193 height 23
drag, startPoint x: 265, startPoint y: 271, endPoint x: 196, endPoint y: 274, distance: 69.7
click at [196, 274] on code "[EMAIL_ADDRESS][DOMAIN_NAME]" at bounding box center [286, 274] width 193 height 23
copy code "[EMAIL_ADDRESS][DOMAIN_NAME]"
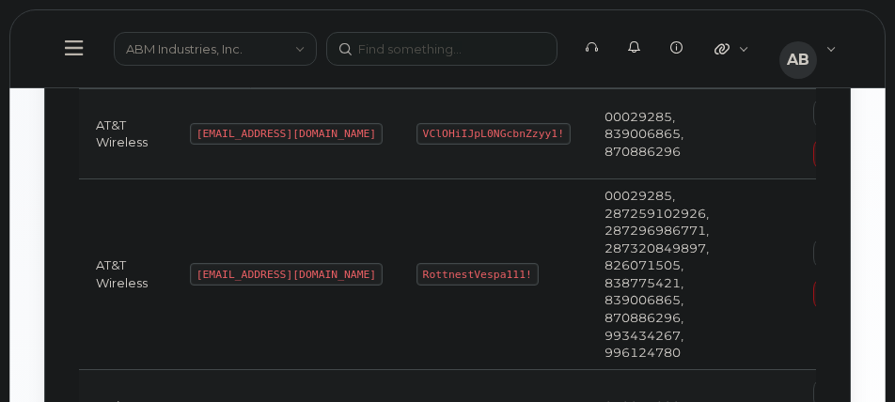
click at [446, 272] on code "RottnestVespa111!" at bounding box center [477, 274] width 122 height 23
drag, startPoint x: 446, startPoint y: 272, endPoint x: 368, endPoint y: 272, distance: 78.0
click at [416, 272] on code "RottnestVespa111!" at bounding box center [477, 274] width 122 height 23
copy code "RottnestVespa111!"
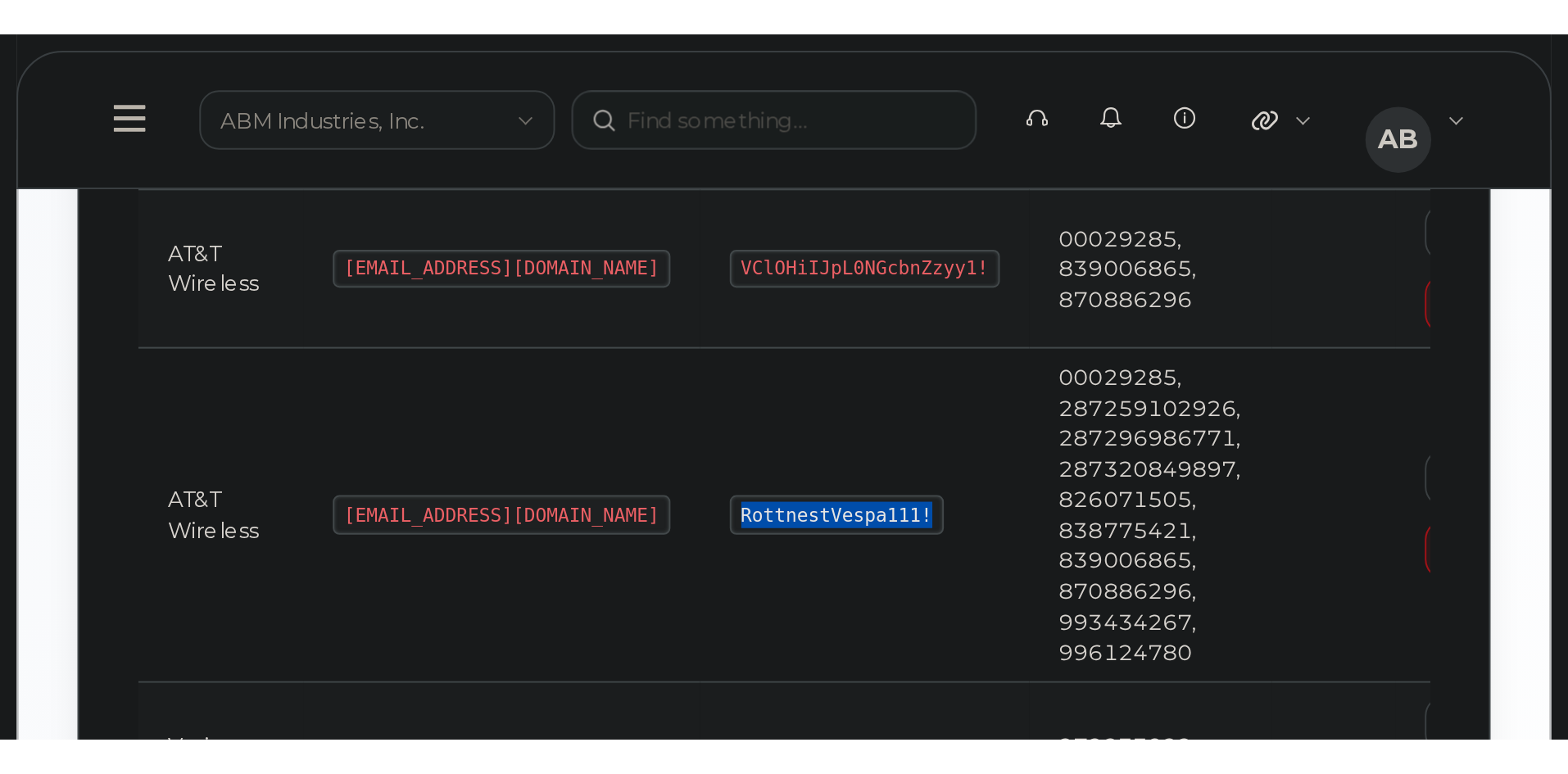
scroll to position [228, 0]
